Goal: Find contact information

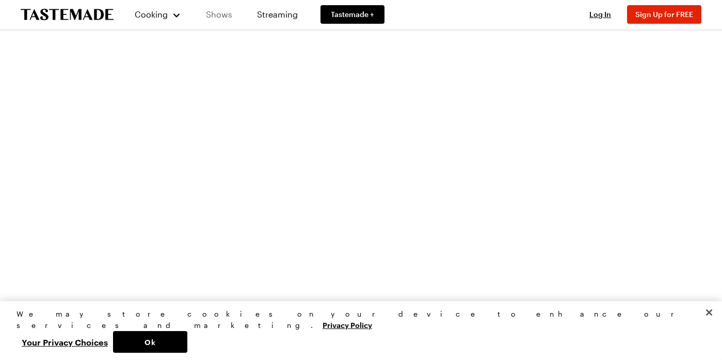
click at [221, 16] on link "Shows" at bounding box center [219, 14] width 47 height 29
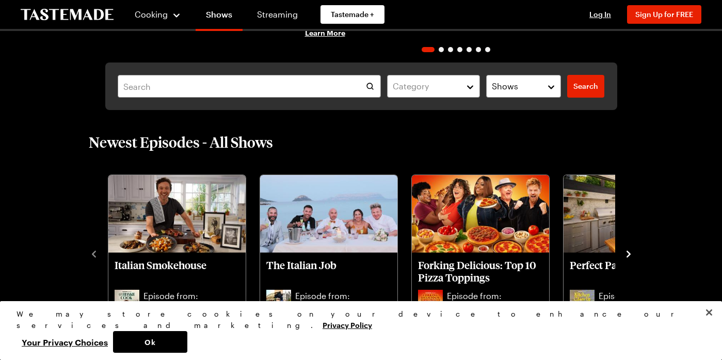
scroll to position [187, 0]
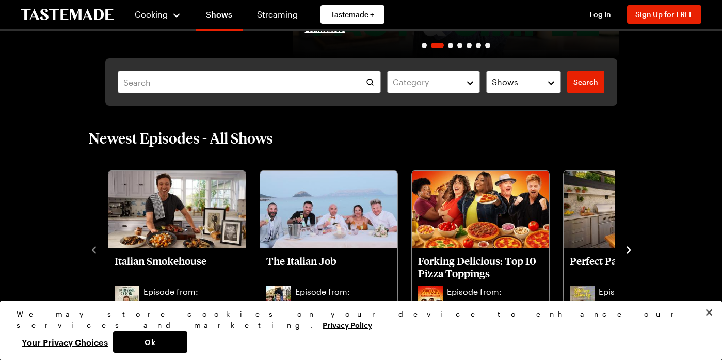
click at [107, 184] on div "Italian Smokehouse Episode from: Let [PERSON_NAME]" at bounding box center [183, 249] width 152 height 162
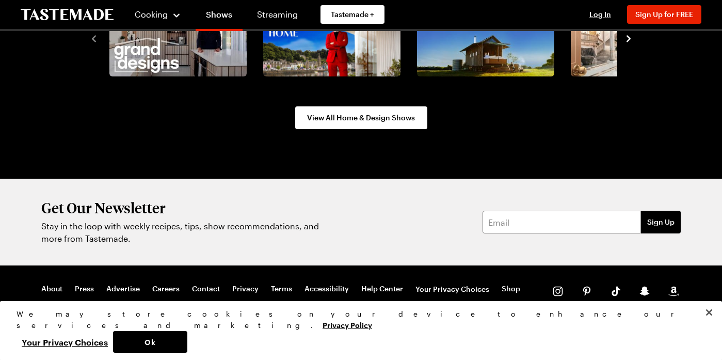
scroll to position [1370, 0]
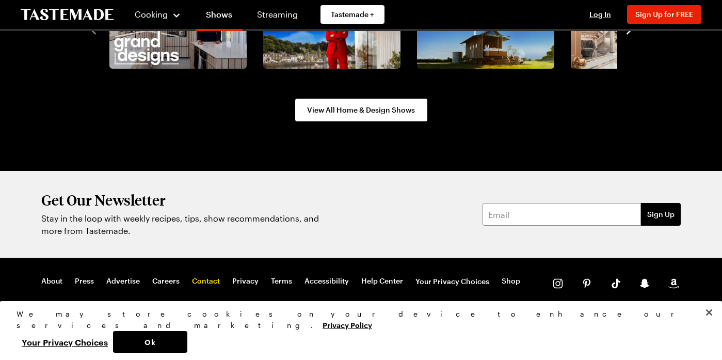
click at [198, 278] on link "Contact" at bounding box center [206, 281] width 28 height 10
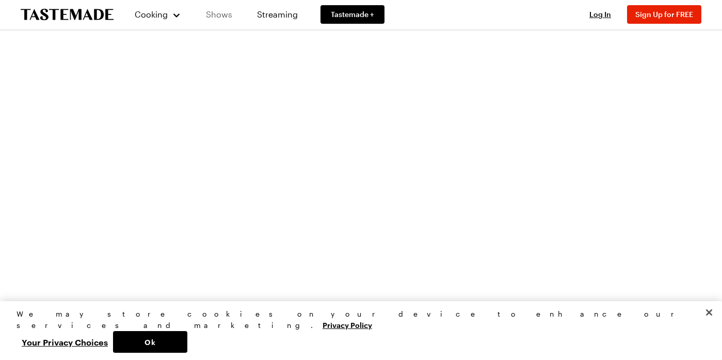
click at [222, 11] on link "Shows" at bounding box center [219, 14] width 47 height 29
